Goal: Task Accomplishment & Management: Use online tool/utility

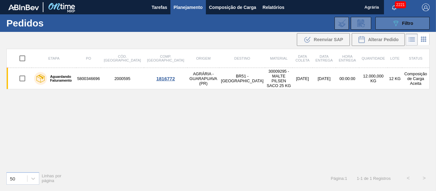
click at [403, 25] on span "Filtro" at bounding box center [408, 23] width 11 height 5
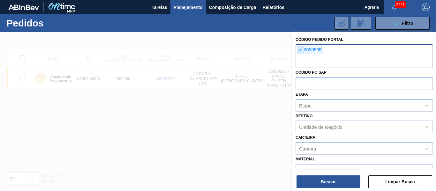
click at [303, 50] on span "×" at bounding box center [301, 50] width 6 height 8
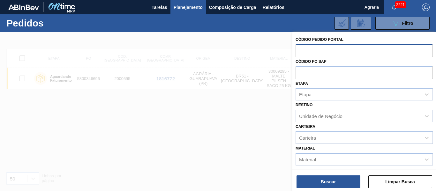
paste input "2009895"
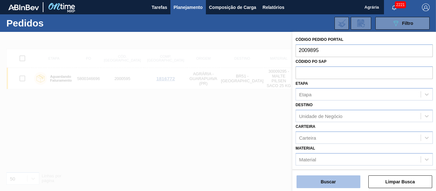
type input "2009895"
click at [329, 182] on button "Buscar" at bounding box center [329, 182] width 64 height 13
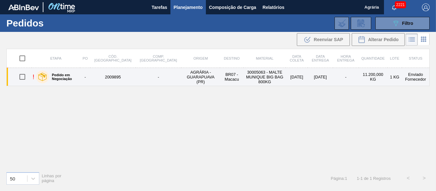
click at [245, 79] on td "30005063 - MALTE MUNIQUE BIG BAG 800KG" at bounding box center [265, 77] width 42 height 18
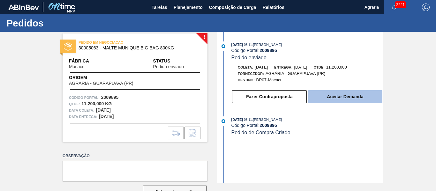
click at [340, 94] on button "Aceitar Demanda" at bounding box center [345, 96] width 74 height 13
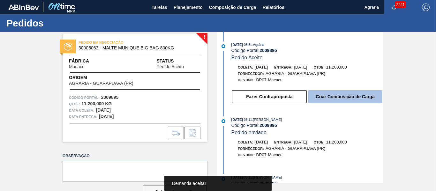
click at [342, 95] on button "Criar Composição de Carga" at bounding box center [345, 96] width 74 height 13
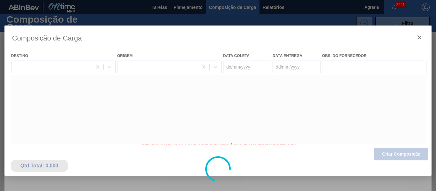
type coleta "[DATE]"
type entrega "[DATE]"
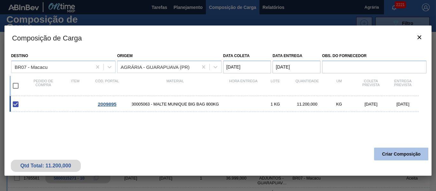
click at [402, 157] on button "Criar Composição" at bounding box center [401, 154] width 54 height 13
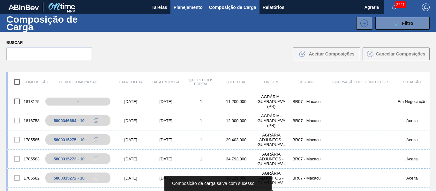
click at [188, 10] on span "Planejamento" at bounding box center [188, 8] width 29 height 8
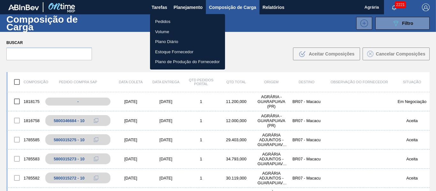
click at [174, 18] on li "Pedidos" at bounding box center [187, 22] width 75 height 10
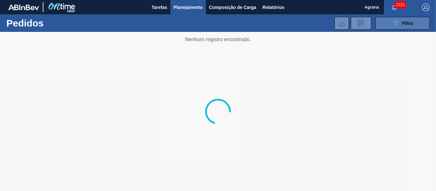
click at [389, 22] on button "089F7B8B-B2A5-4AFE-B5C0-19BA573D28AC Filtro" at bounding box center [403, 23] width 54 height 13
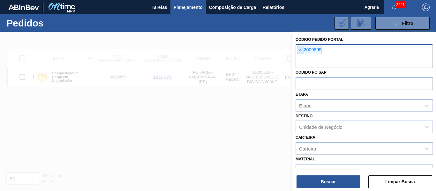
click at [303, 52] on span "×" at bounding box center [301, 50] width 6 height 8
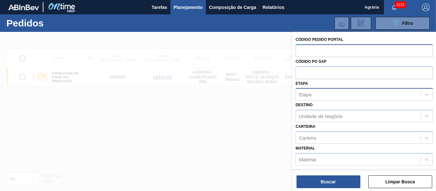
click at [340, 98] on div "Etapa" at bounding box center [358, 94] width 125 height 9
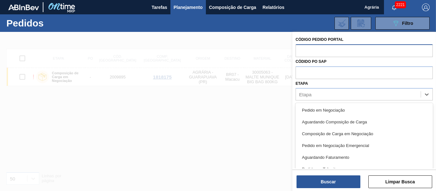
click at [346, 80] on div "Etapa option Pedido em Negociação focused, 1 of 15. 15 results available. Use U…" at bounding box center [364, 90] width 137 height 22
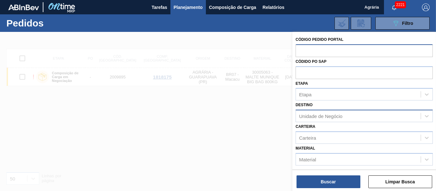
click at [340, 116] on div "Unidade de Negócio" at bounding box center [320, 116] width 43 height 5
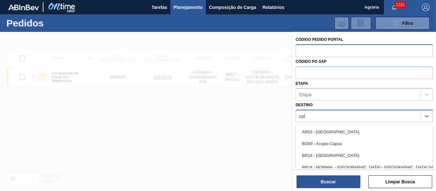
type input "colo"
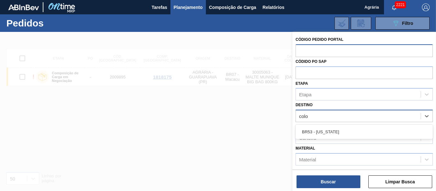
click at [337, 132] on div "BR53 - [US_STATE]" at bounding box center [364, 132] width 137 height 12
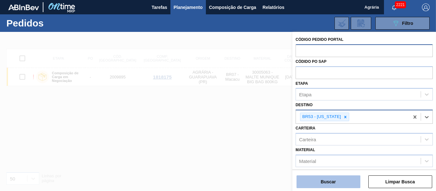
click at [334, 181] on button "Buscar" at bounding box center [329, 182] width 64 height 13
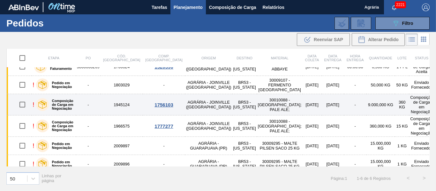
scroll to position [11, 0]
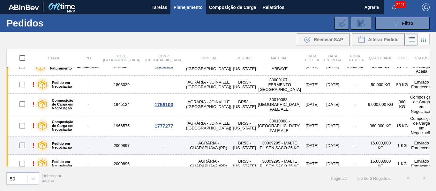
click at [154, 141] on td "-" at bounding box center [164, 146] width 42 height 18
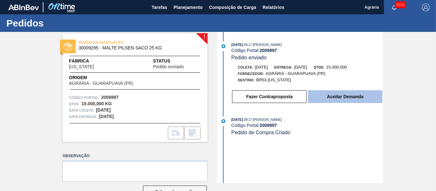
click at [334, 97] on button "Aceitar Demanda" at bounding box center [345, 96] width 74 height 13
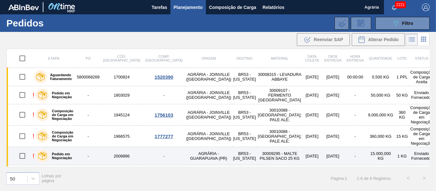
scroll to position [11, 0]
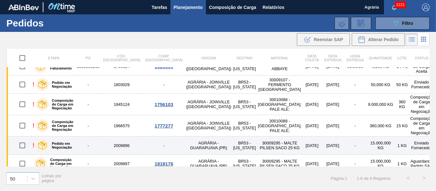
click at [268, 141] on td "30009295 - MALTE PILSEN SACO 25 KG" at bounding box center [280, 146] width 46 height 18
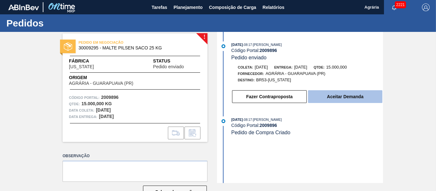
click at [321, 95] on button "Aceitar Demanda" at bounding box center [345, 96] width 74 height 13
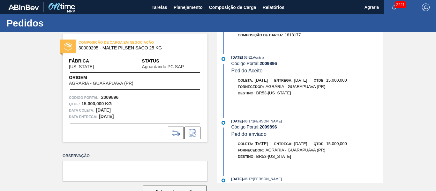
scroll to position [93, 0]
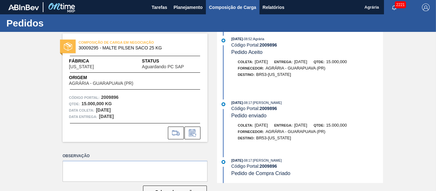
click at [225, 14] on button "Composição de Carga" at bounding box center [233, 7] width 54 height 14
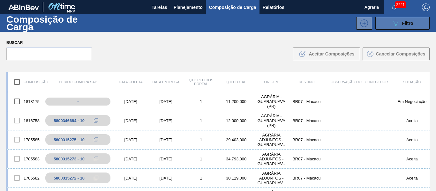
click at [400, 29] on button "089F7B8B-B2A5-4AFE-B5C0-19BA573D28AC Filtro" at bounding box center [403, 23] width 54 height 13
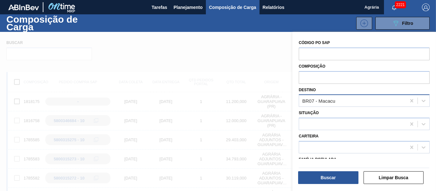
click at [345, 104] on div "BR07 - Macacu" at bounding box center [352, 100] width 107 height 9
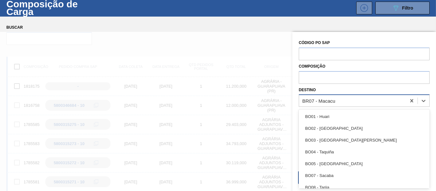
scroll to position [17, 0]
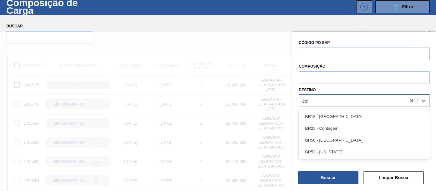
type input "colo"
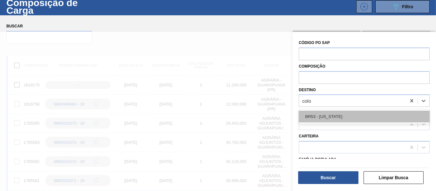
click at [338, 116] on div "BR53 - [US_STATE]" at bounding box center [364, 117] width 131 height 12
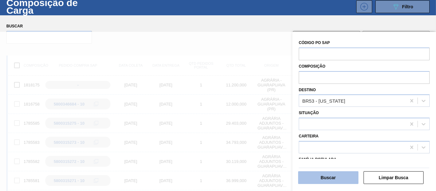
click at [333, 179] on button "Buscar" at bounding box center [328, 178] width 60 height 13
